Goal: Navigation & Orientation: Go to known website

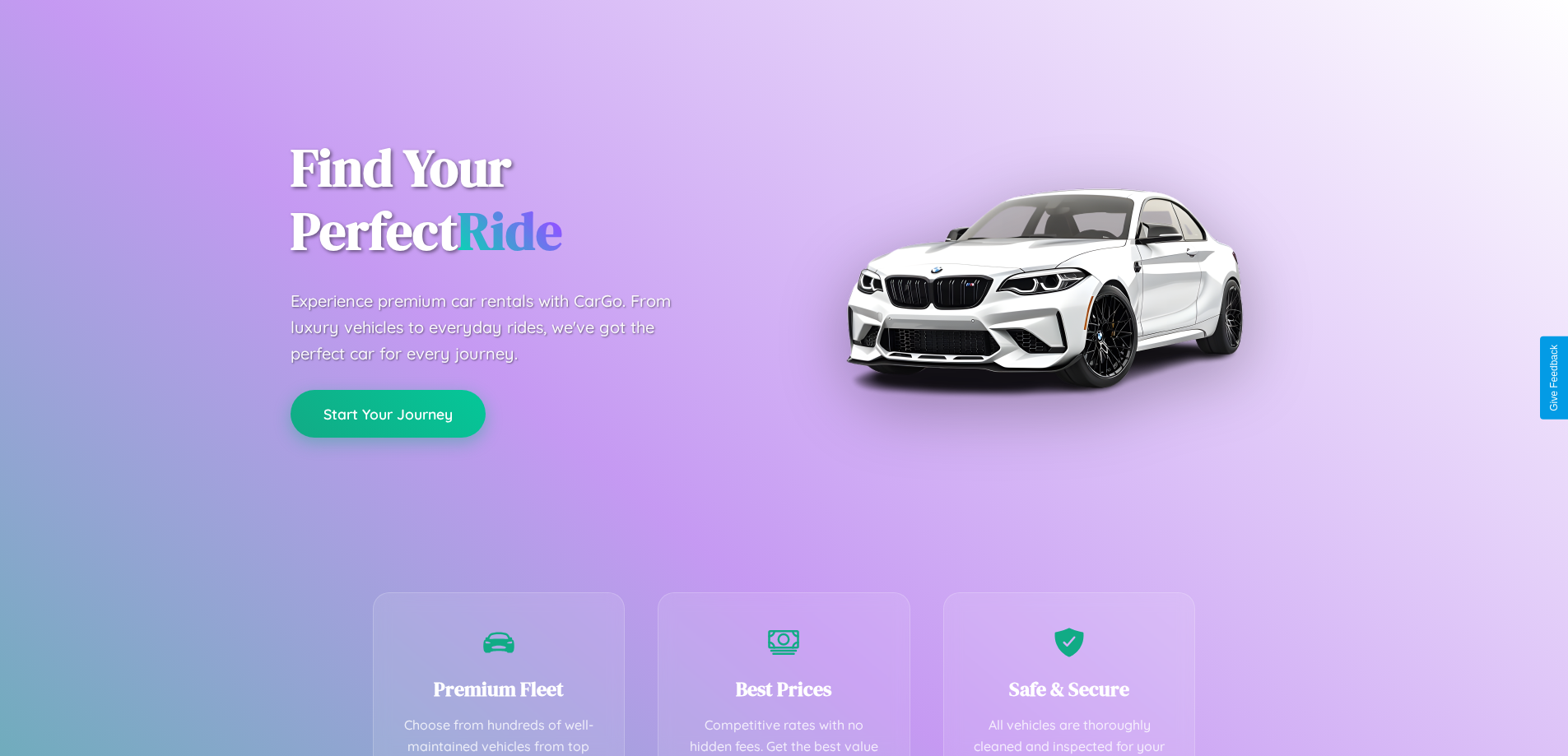
click at [388, 403] on button "Start Your Journey" at bounding box center [388, 414] width 195 height 48
click at [388, 414] on button "Start Your Journey" at bounding box center [388, 414] width 195 height 48
click at [388, 413] on button "Start Your Journey" at bounding box center [388, 414] width 195 height 48
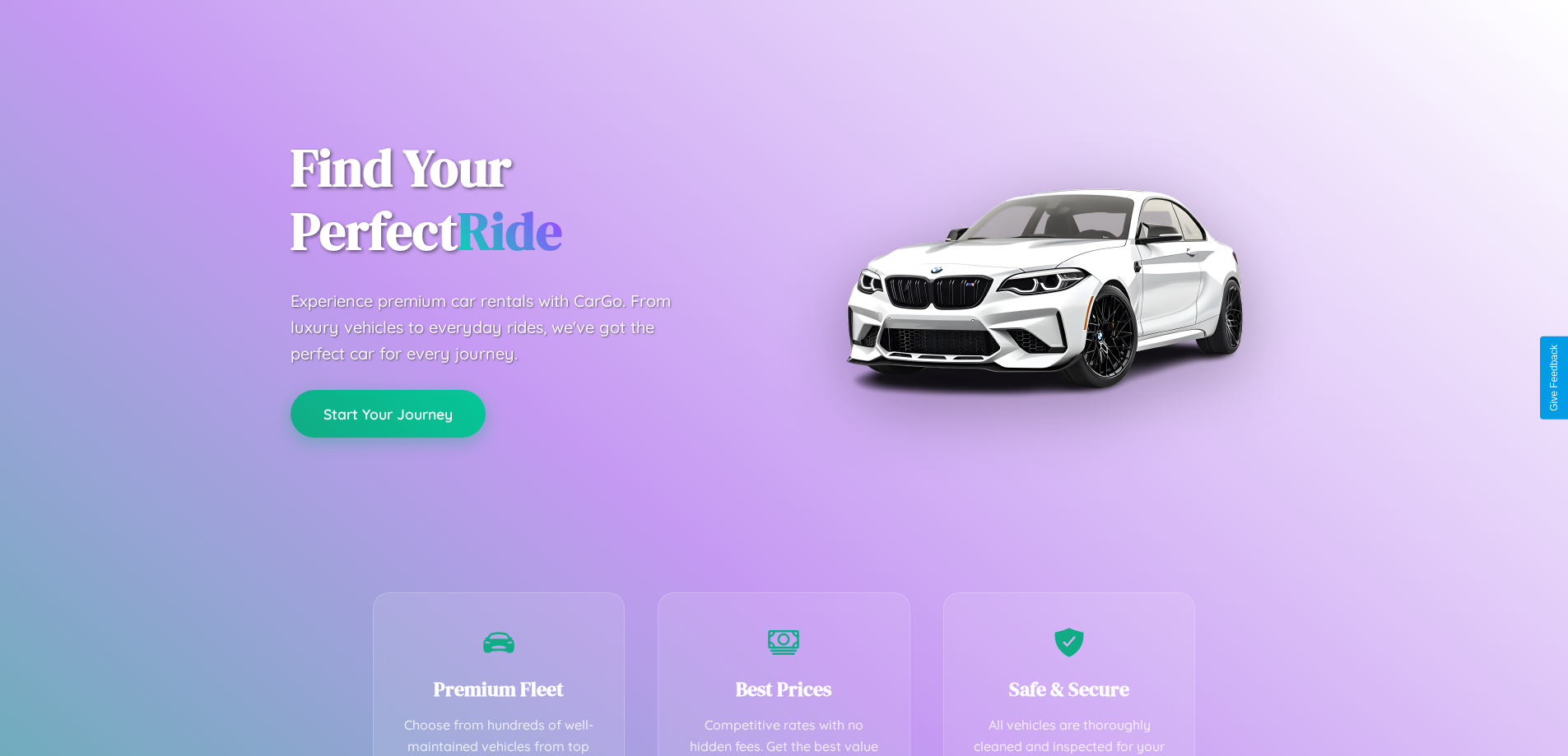
click at [388, 413] on button "Start Your Journey" at bounding box center [388, 414] width 195 height 48
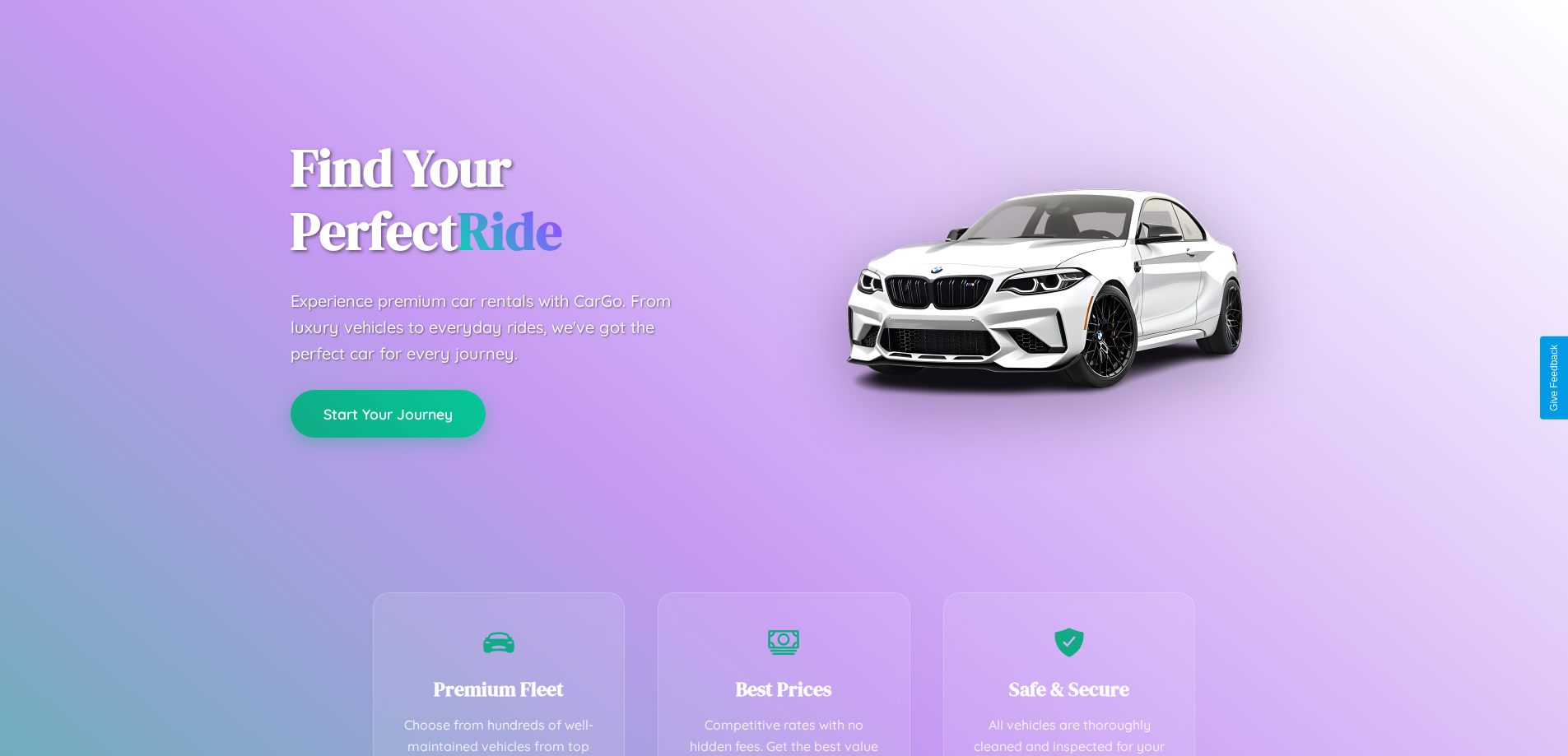
click at [388, 413] on button "Start Your Journey" at bounding box center [388, 414] width 195 height 48
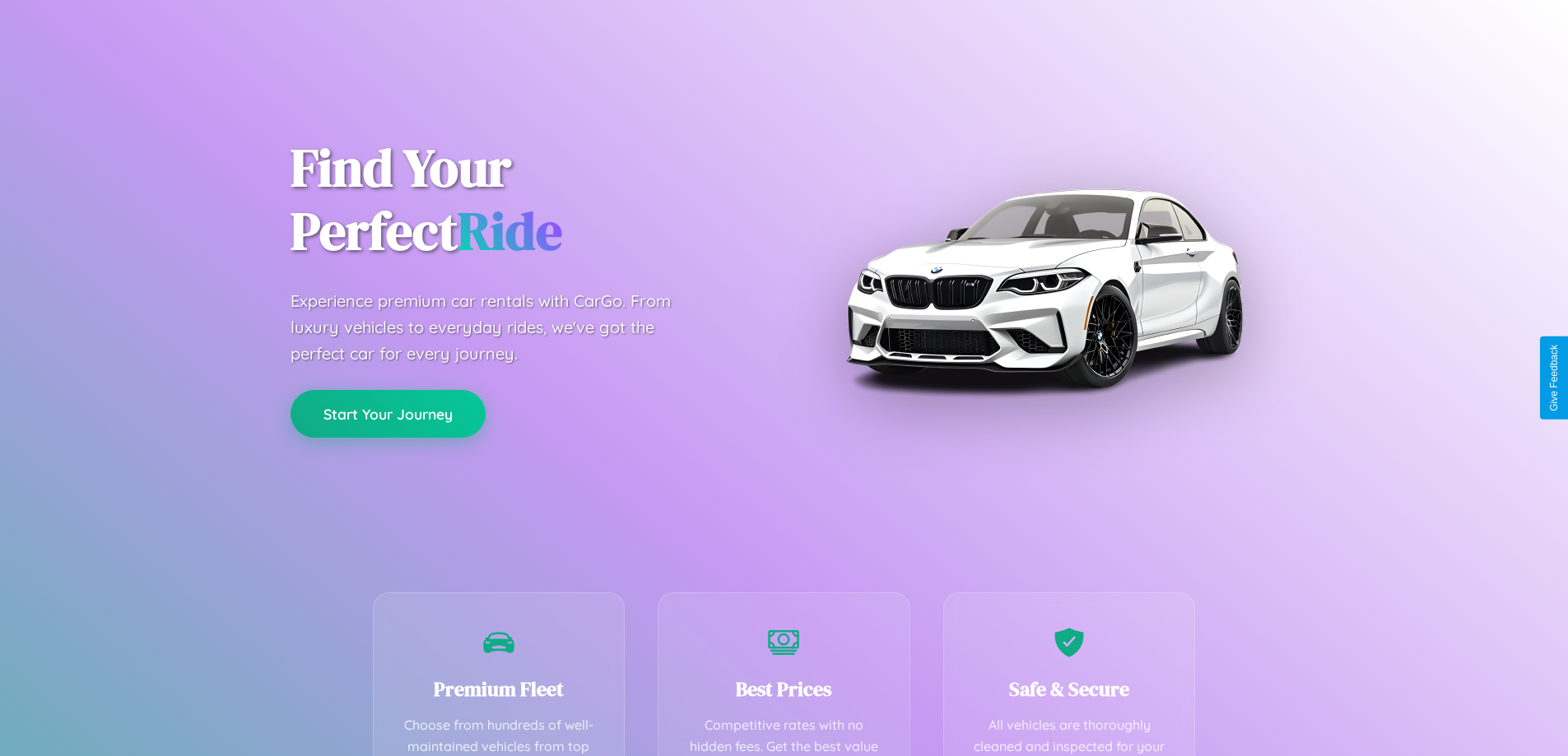
click at [388, 413] on button "Start Your Journey" at bounding box center [388, 414] width 195 height 48
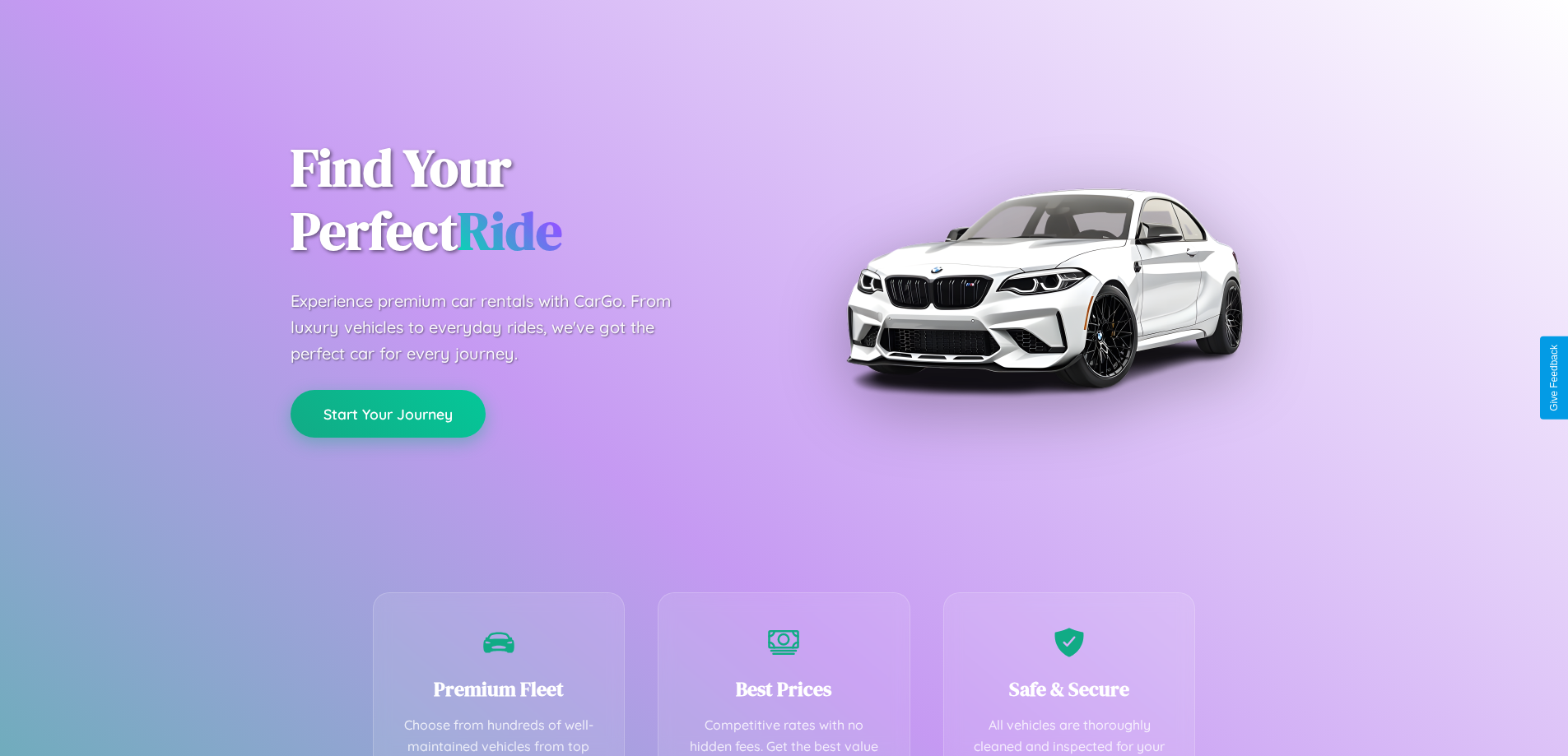
click at [388, 413] on button "Start Your Journey" at bounding box center [388, 414] width 195 height 48
